Goal: Transaction & Acquisition: Purchase product/service

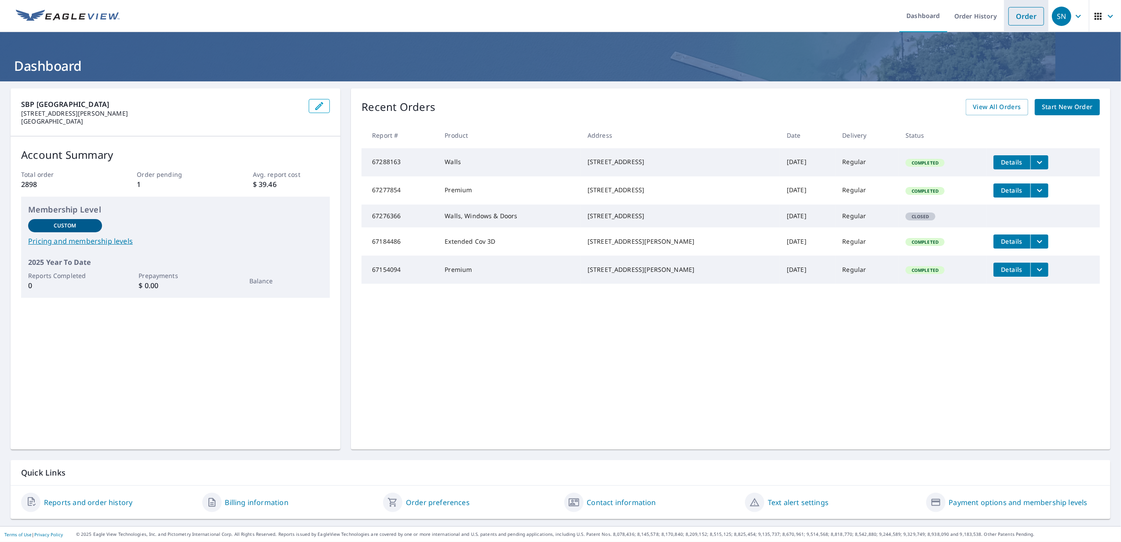
click at [1010, 11] on link "Order" at bounding box center [1027, 16] width 36 height 18
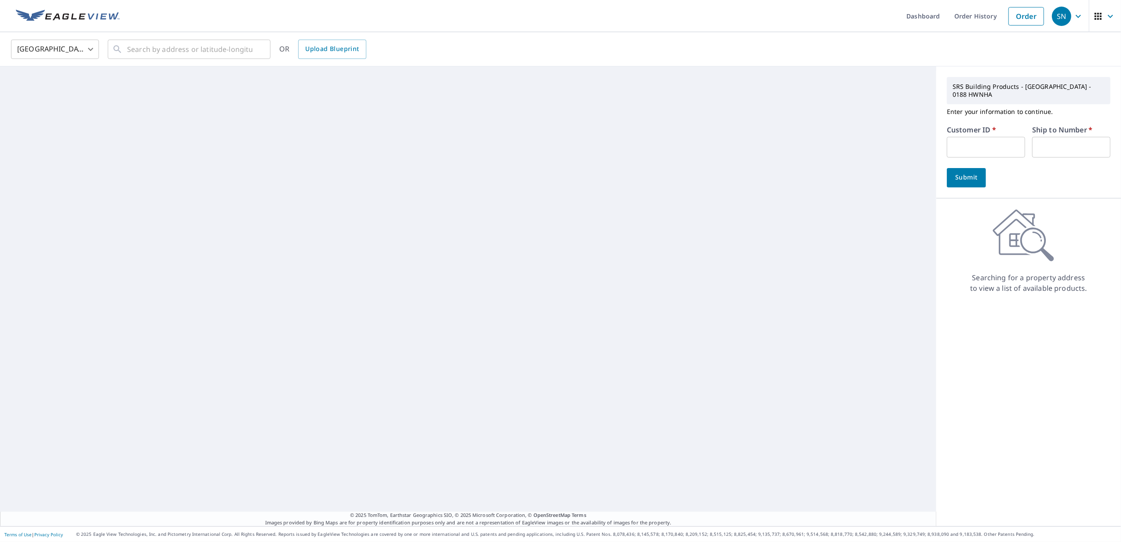
click at [980, 141] on input "text" at bounding box center [986, 147] width 78 height 21
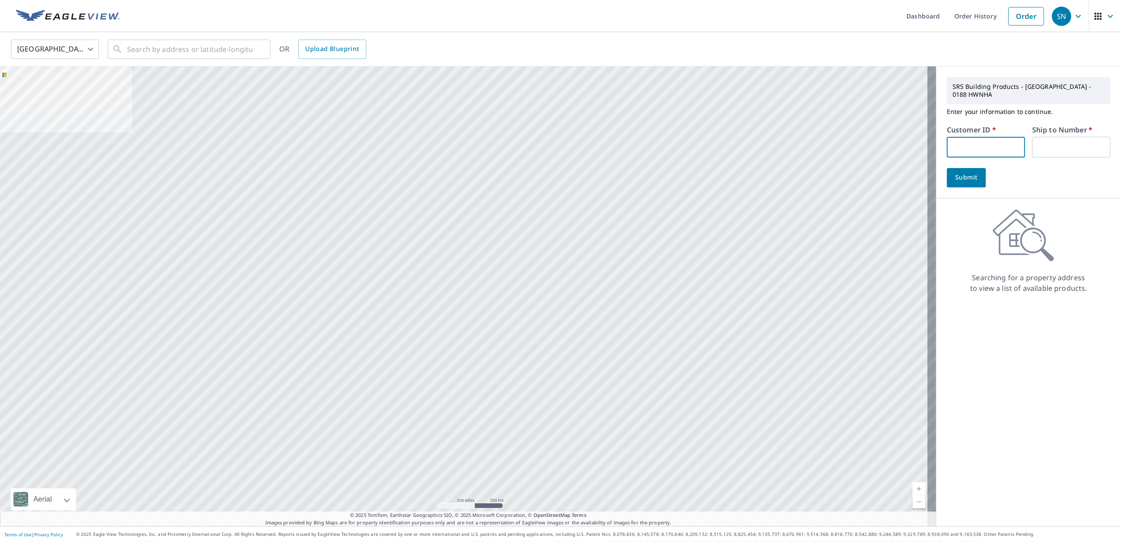
type input "S035027"
type input "1"
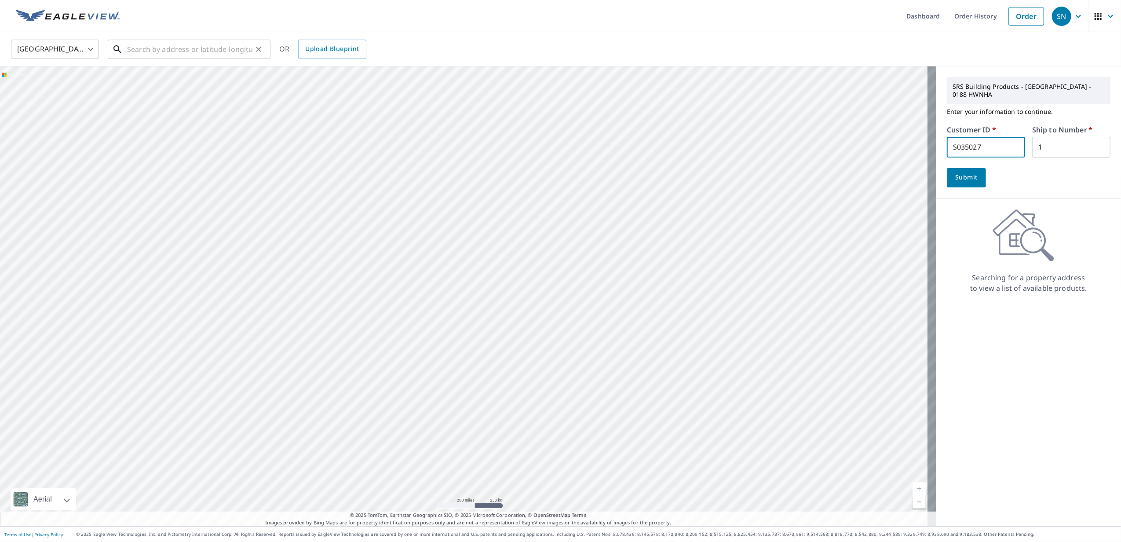
drag, startPoint x: 209, startPoint y: 44, endPoint x: 202, endPoint y: 39, distance: 8.1
click at [205, 39] on input "text" at bounding box center [189, 49] width 125 height 25
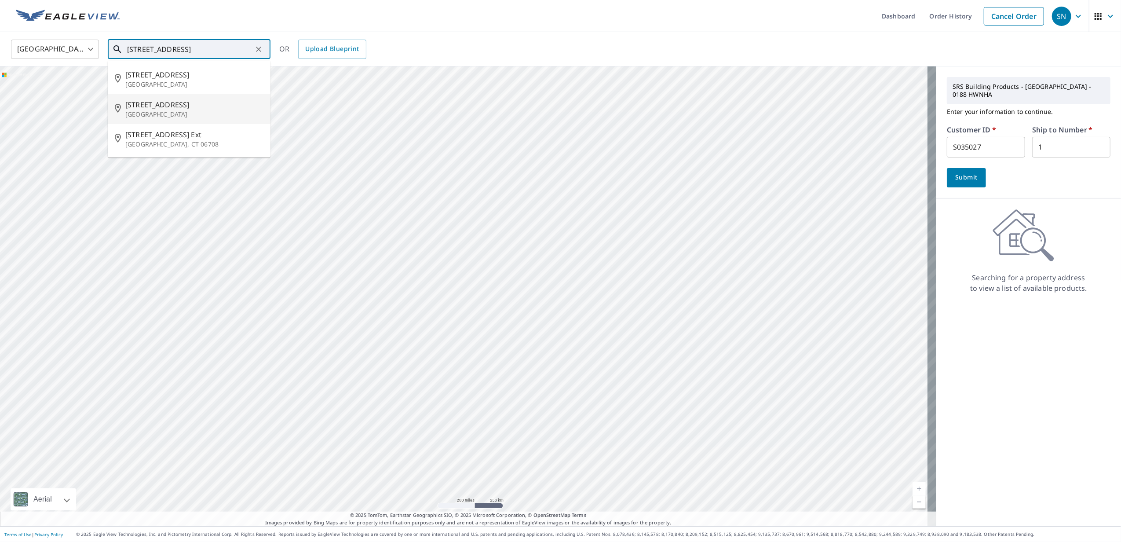
click at [224, 104] on span "[STREET_ADDRESS]" at bounding box center [194, 104] width 138 height 11
type input "[STREET_ADDRESS]"
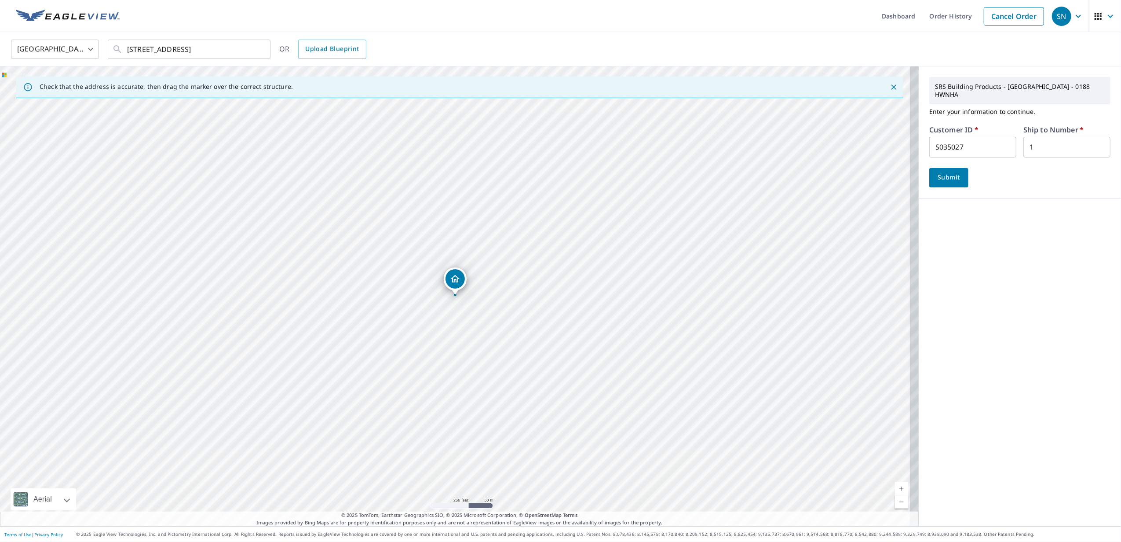
click at [952, 172] on span "Submit" at bounding box center [949, 177] width 25 height 11
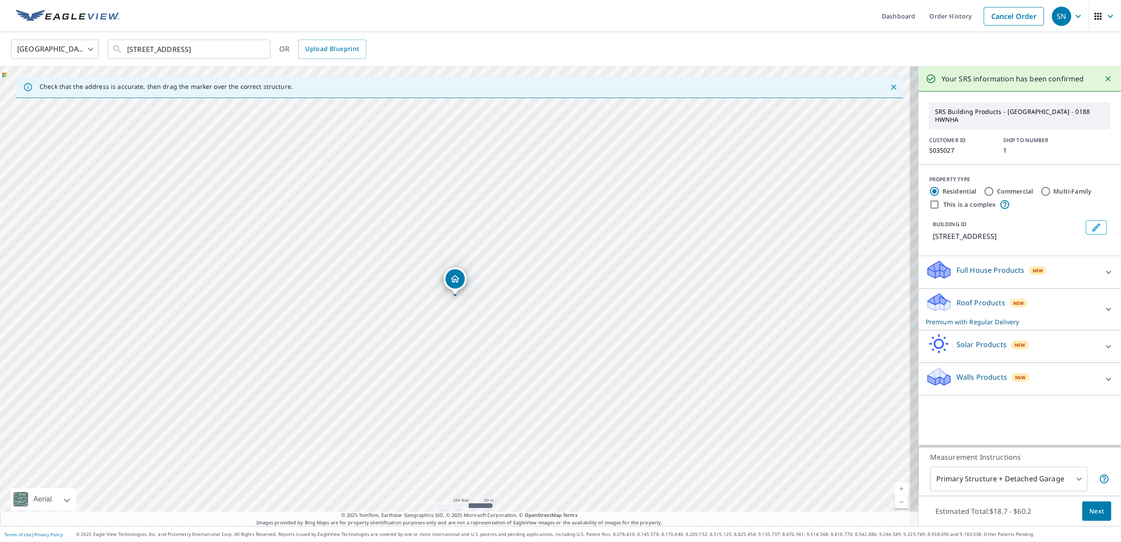
click at [1084, 517] on button "Next" at bounding box center [1097, 512] width 29 height 20
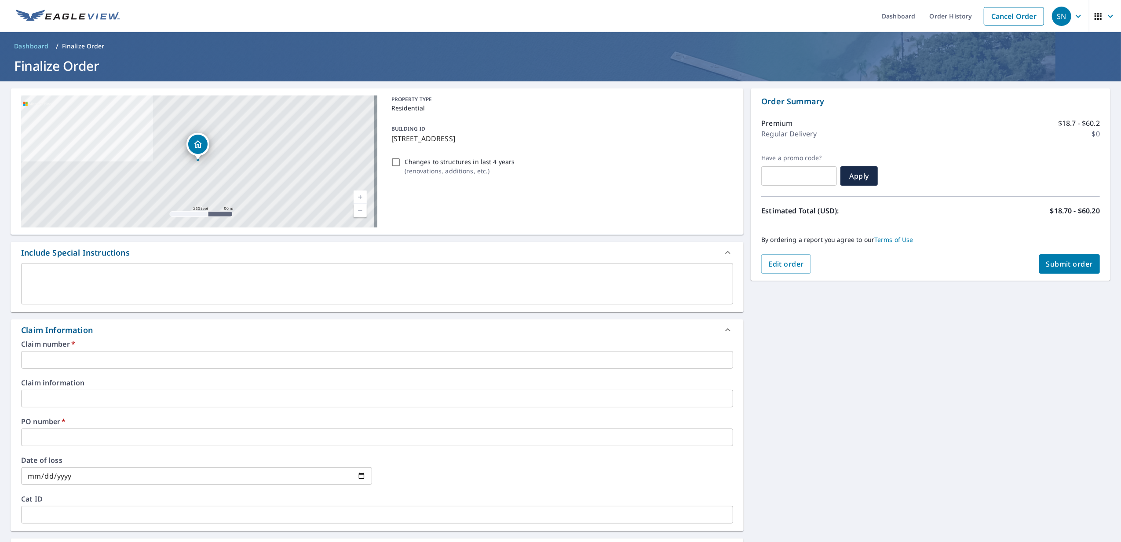
drag, startPoint x: 514, startPoint y: 139, endPoint x: 388, endPoint y: 143, distance: 126.3
click at [392, 143] on p "[STREET_ADDRESS]" at bounding box center [561, 138] width 339 height 11
checkbox input "true"
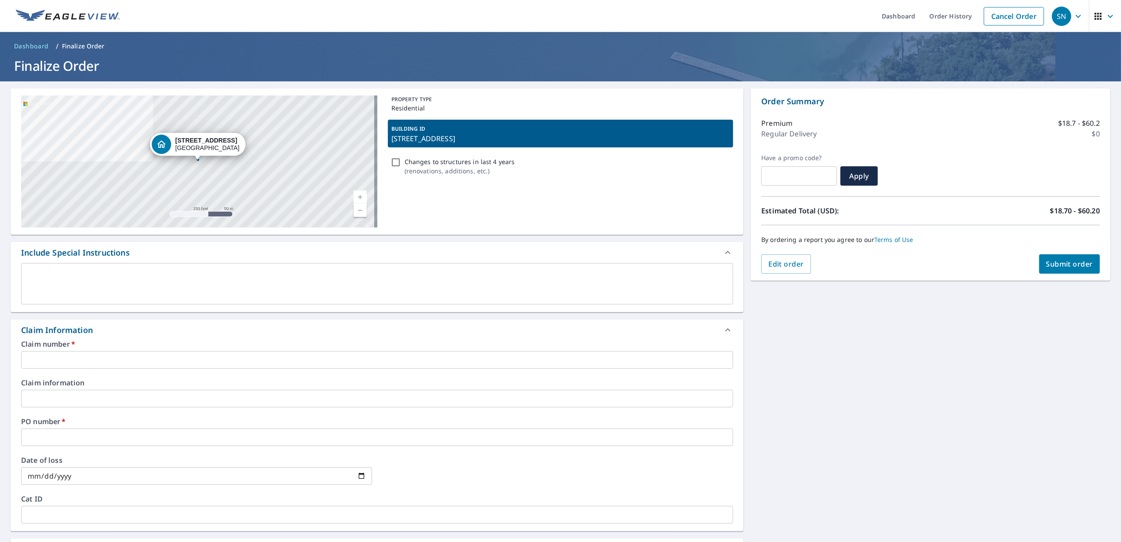
drag, startPoint x: 388, startPoint y: 143, endPoint x: 400, endPoint y: 138, distance: 12.7
copy p "[STREET_ADDRESS]"
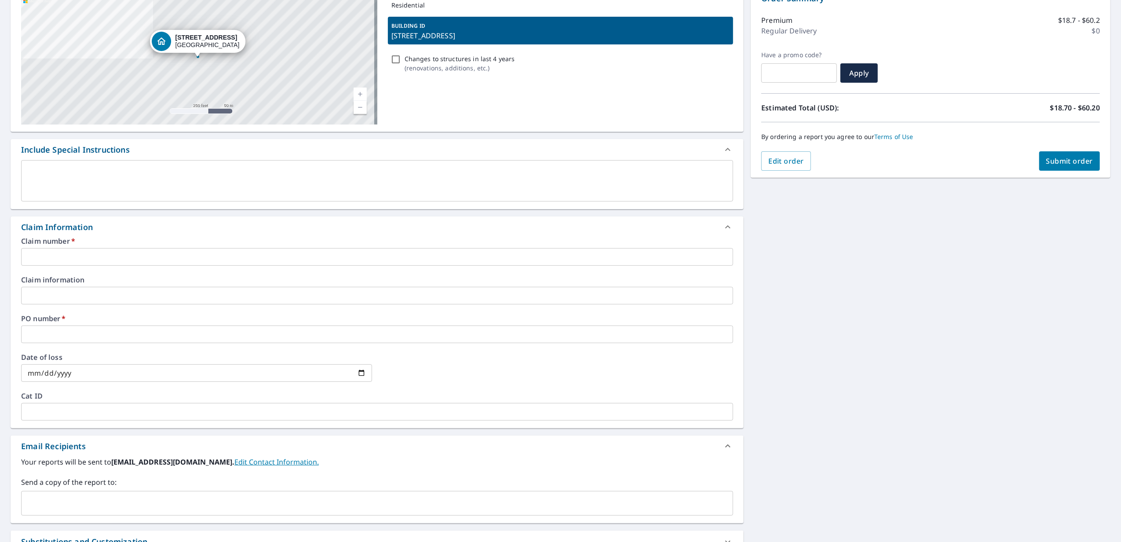
scroll to position [176, 0]
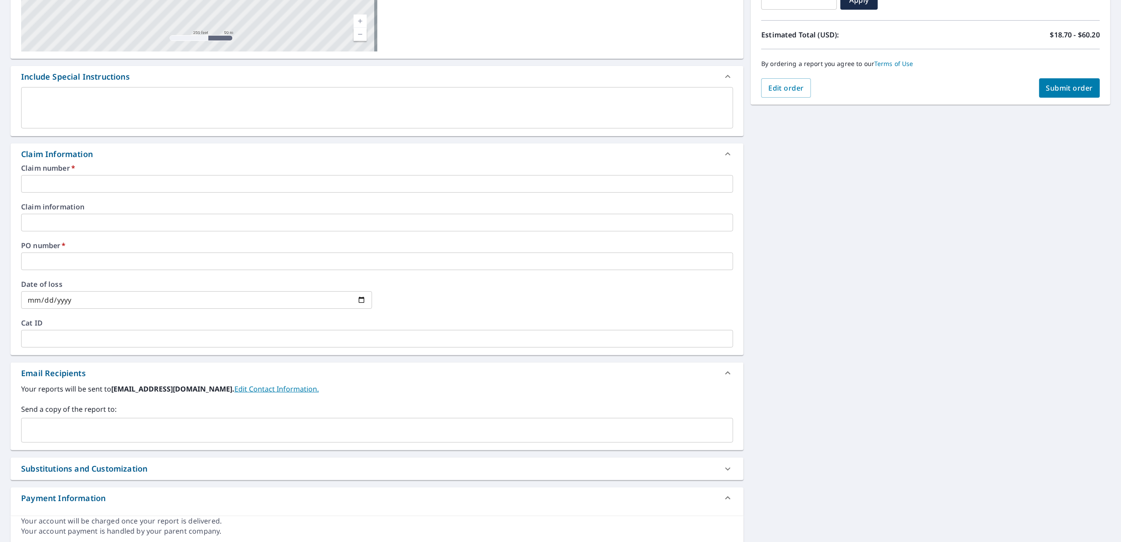
click at [151, 178] on input "text" at bounding box center [377, 184] width 712 height 18
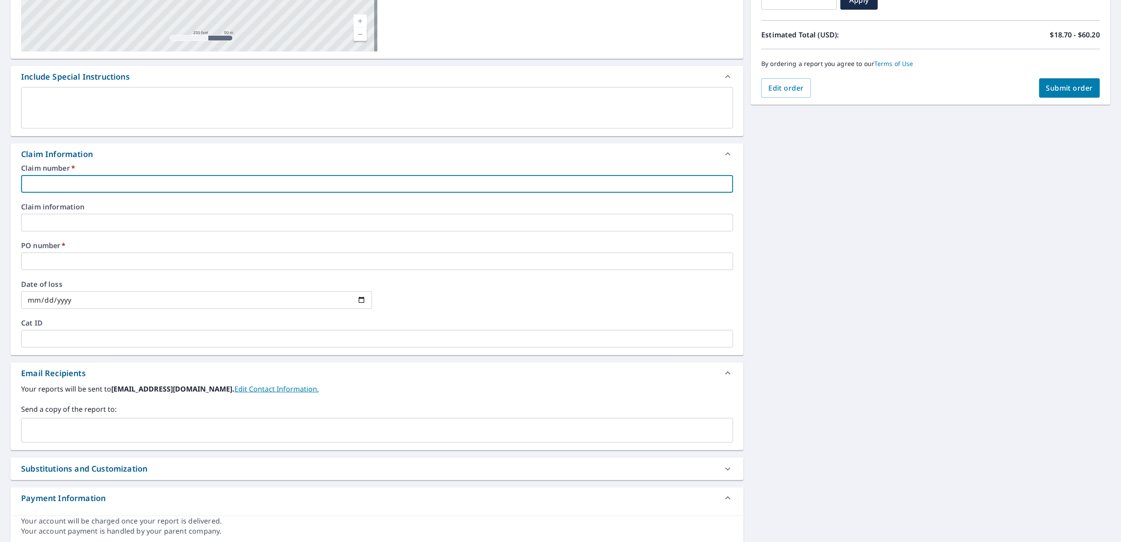
paste input "[STREET_ADDRESS]"
type input "[STREET_ADDRESS]"
checkbox input "true"
type input "[STREET_ADDRESS]"
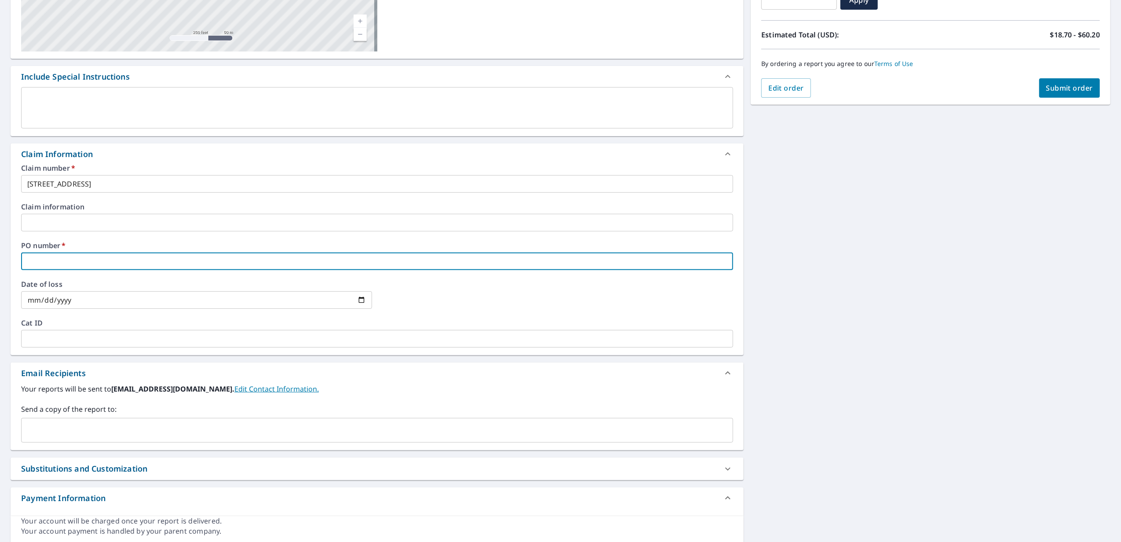
click at [138, 257] on input "text" at bounding box center [377, 262] width 712 height 18
drag, startPoint x: 138, startPoint y: 257, endPoint x: 120, endPoint y: 261, distance: 18.6
click at [120, 261] on input "text" at bounding box center [377, 262] width 712 height 18
paste input "[STREET_ADDRESS]"
type input "[STREET_ADDRESS]"
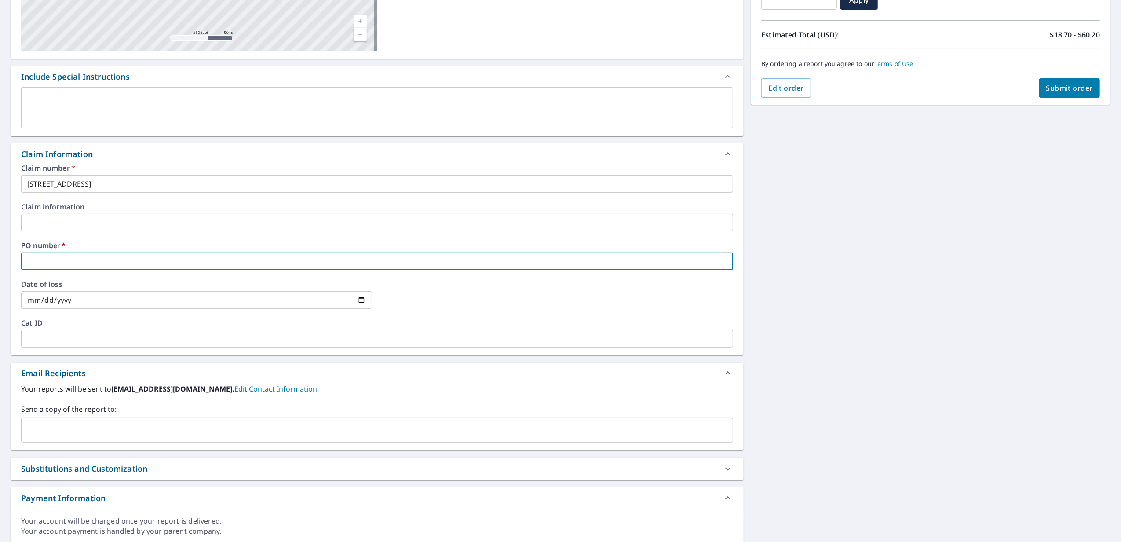
checkbox input "true"
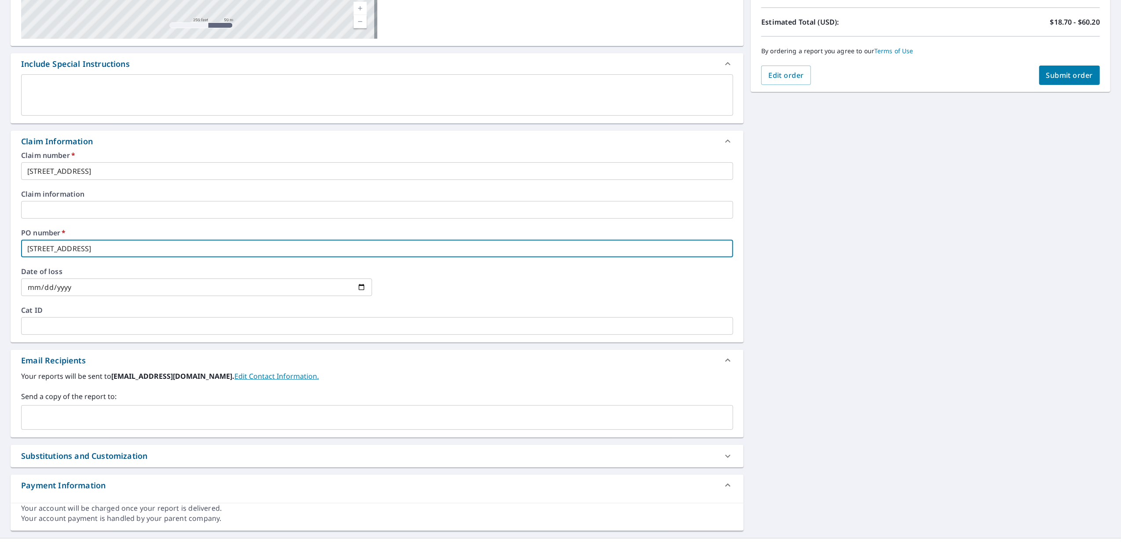
scroll to position [201, 0]
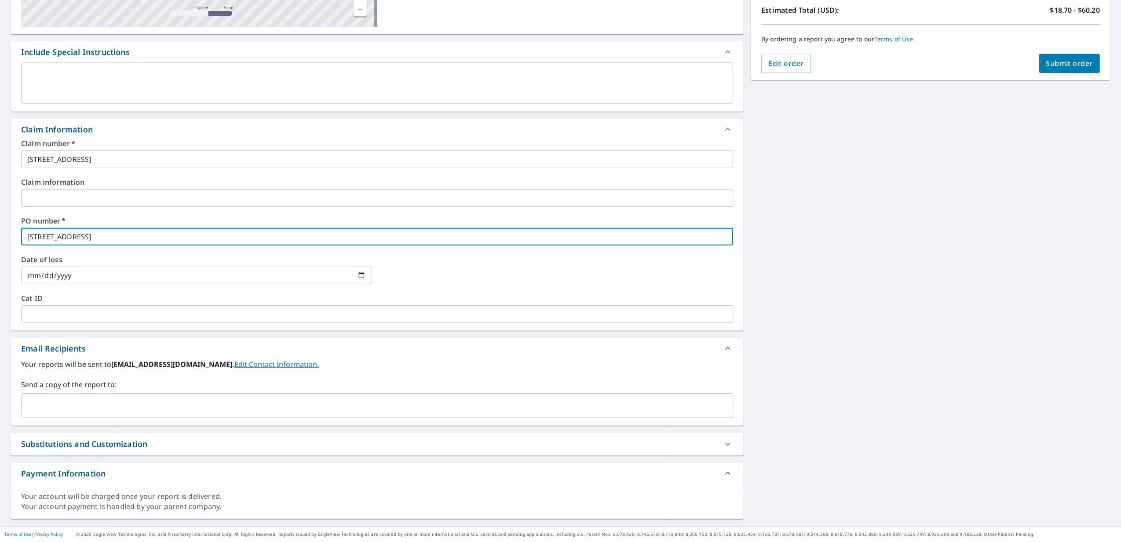
type input "[STREET_ADDRESS]"
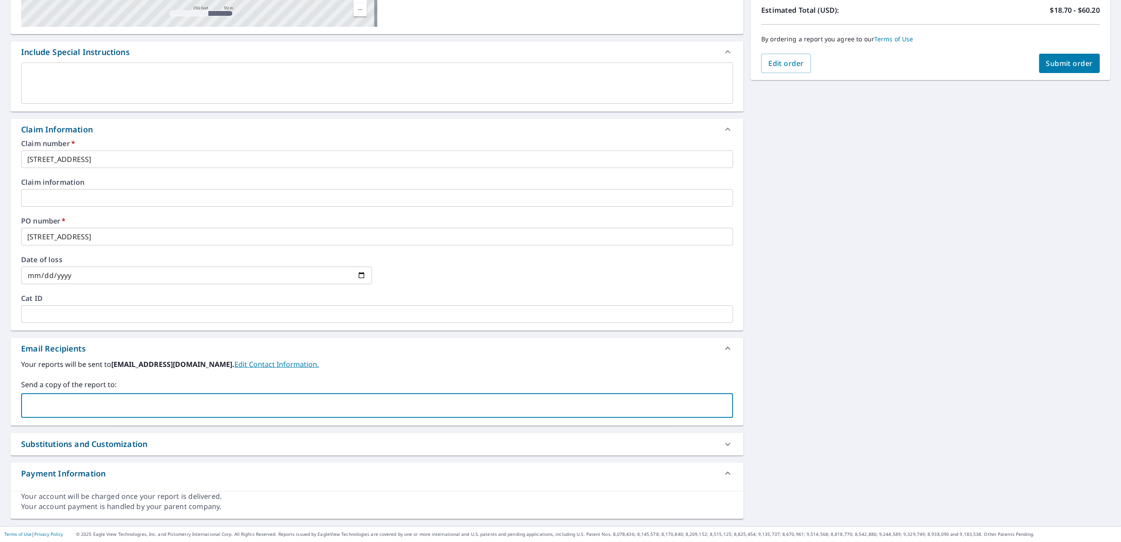
click at [140, 405] on input "text" at bounding box center [370, 405] width 691 height 17
type input "[PERSON_NAME][EMAIL_ADDRESS][PERSON_NAME][DOMAIN_NAME]"
checkbox input "true"
click at [172, 414] on div "[PERSON_NAME][EMAIL_ADDRESS][PERSON_NAME][DOMAIN_NAME] ​" at bounding box center [377, 405] width 712 height 25
paste input "[EMAIL_ADDRESS][DOMAIN_NAME]"
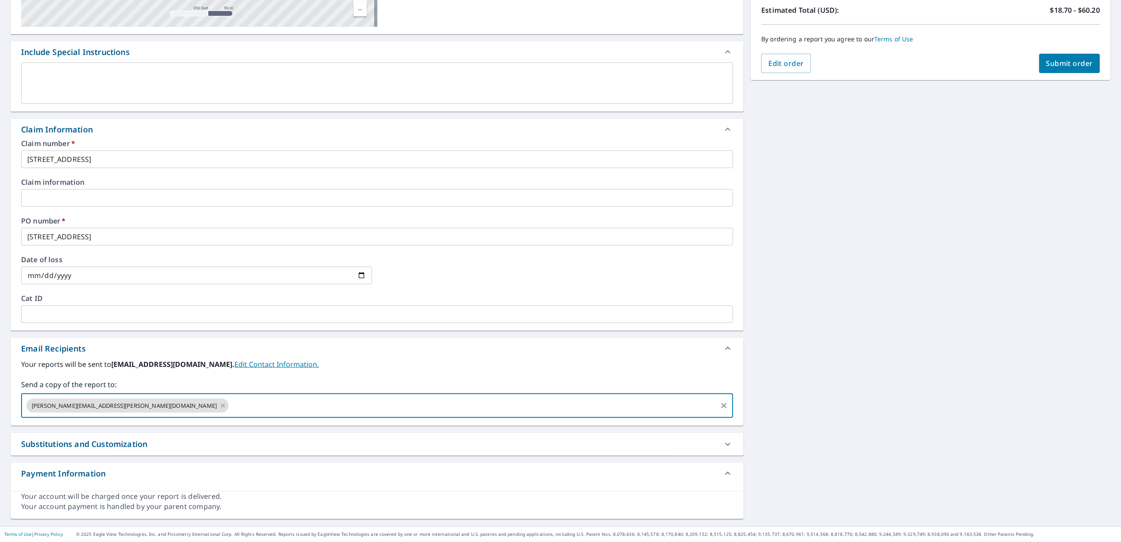
type input "[EMAIL_ADDRESS][DOMAIN_NAME]"
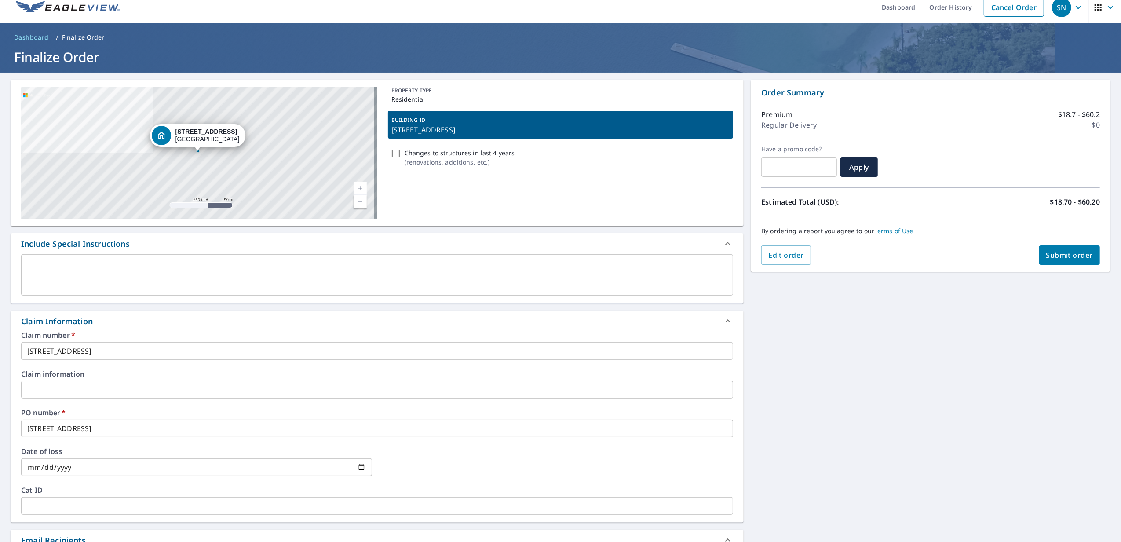
scroll to position [0, 0]
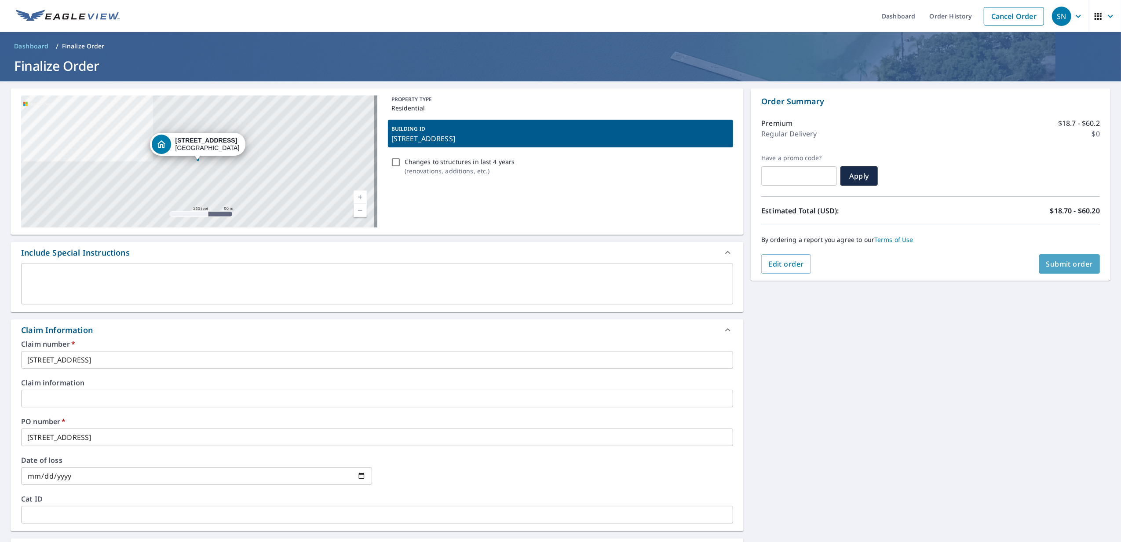
click at [1080, 266] on span "Submit order" at bounding box center [1070, 264] width 47 height 10
checkbox input "true"
